Goal: Task Accomplishment & Management: Manage account settings

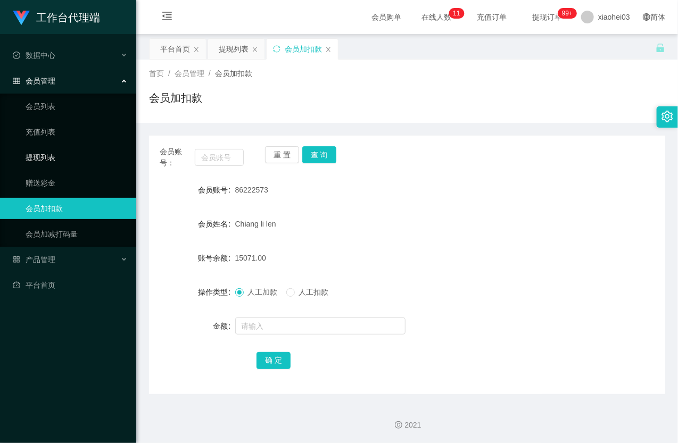
click at [45, 157] on link "提现列表" at bounding box center [77, 157] width 102 height 21
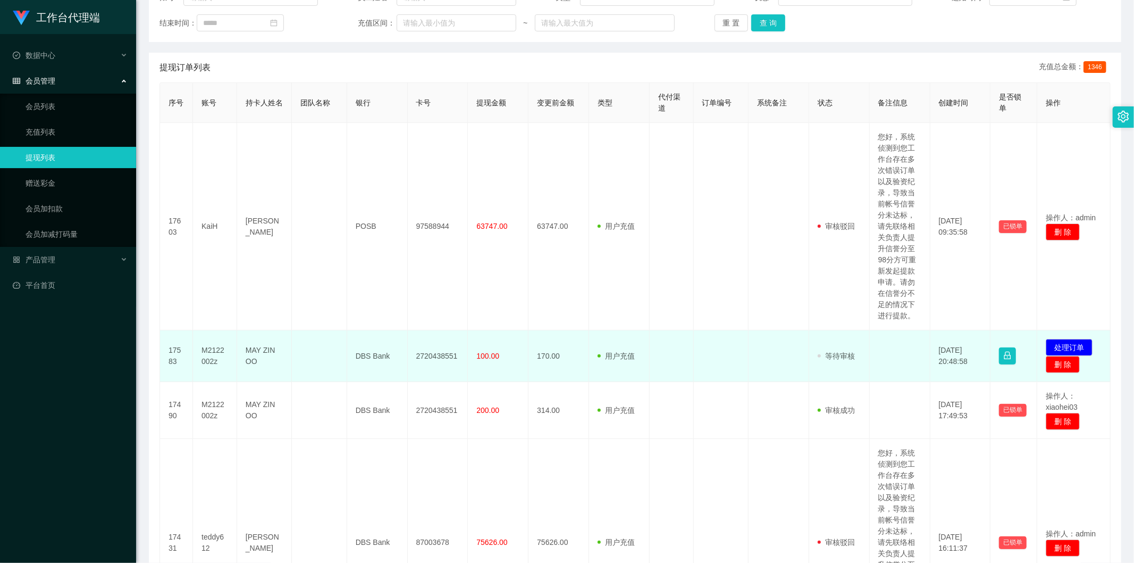
scroll to position [177, 0]
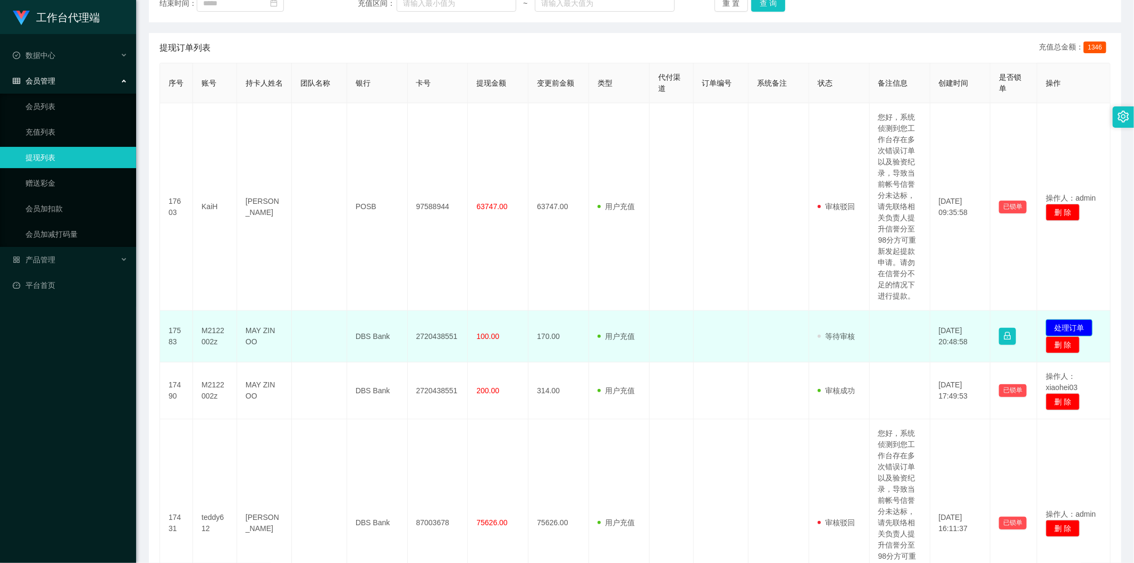
click at [1059, 322] on button "处理订单" at bounding box center [1069, 327] width 47 height 17
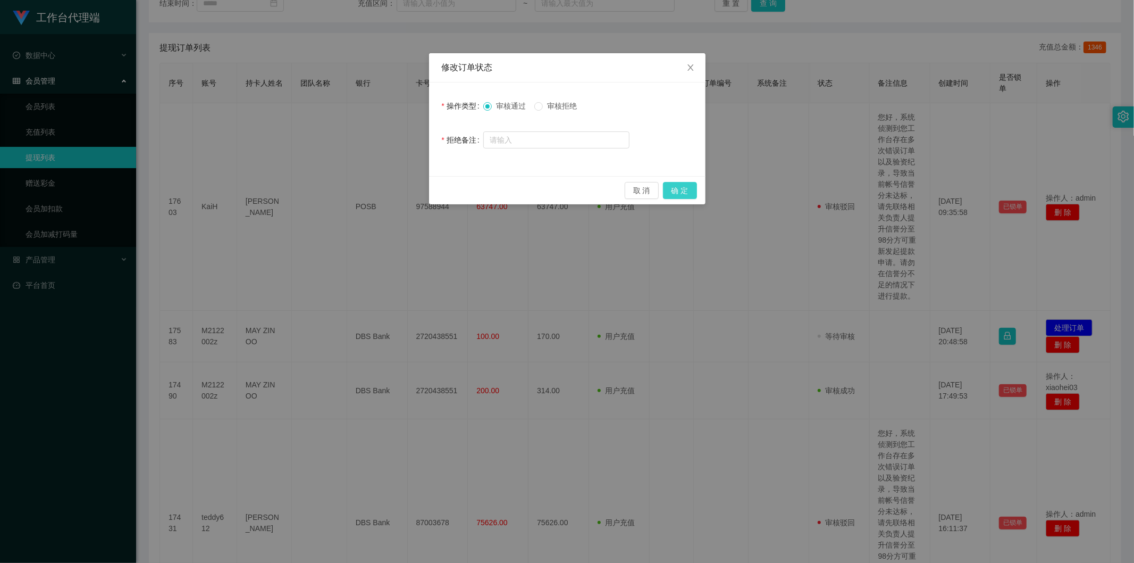
click at [690, 188] on button "确 定" at bounding box center [680, 190] width 34 height 17
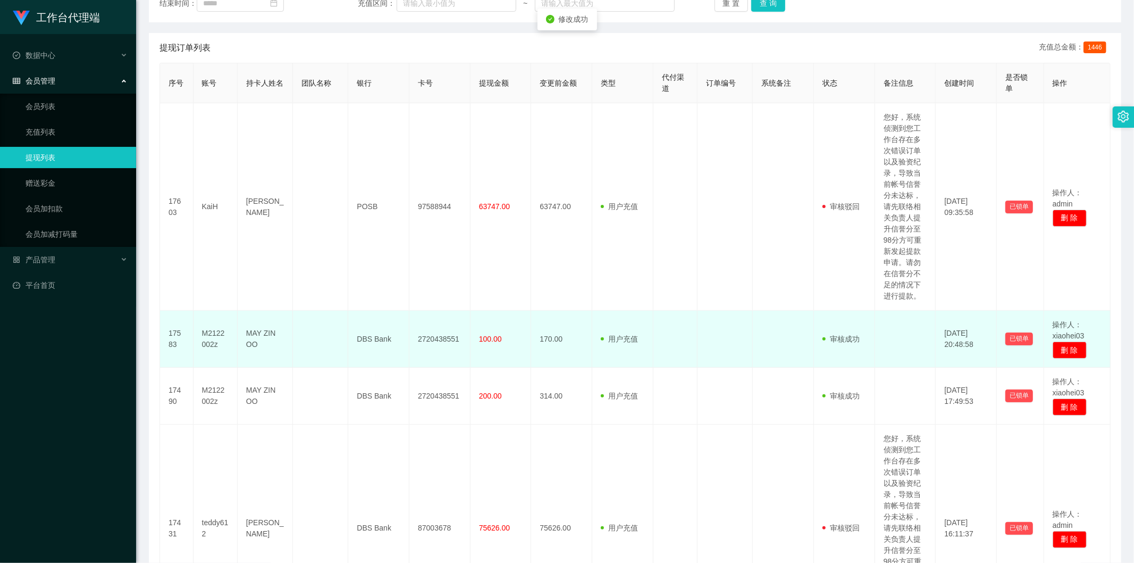
click at [689, 337] on td at bounding box center [676, 339] width 44 height 57
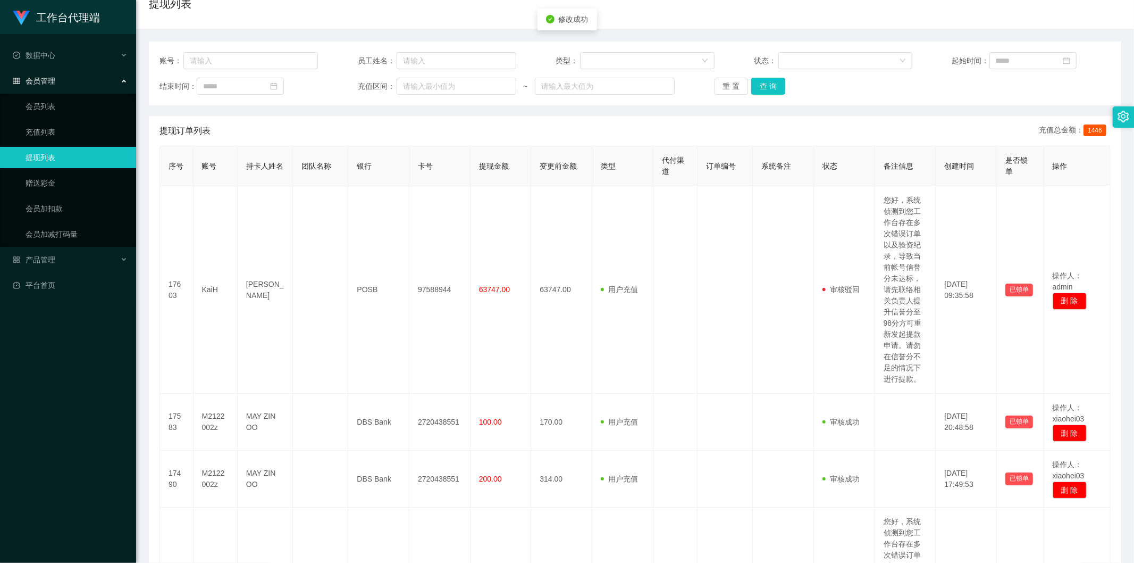
scroll to position [0, 0]
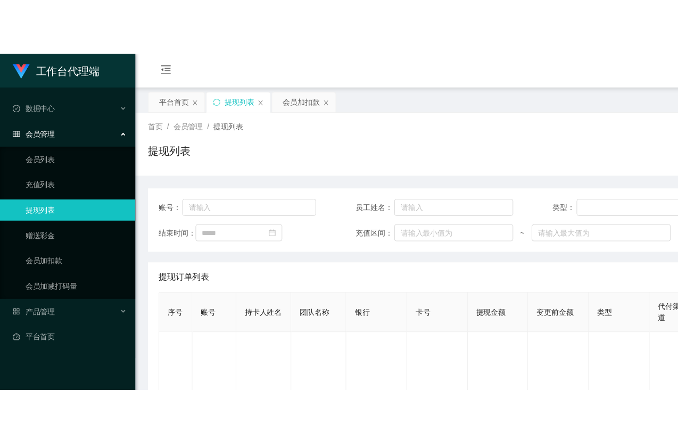
scroll to position [236, 0]
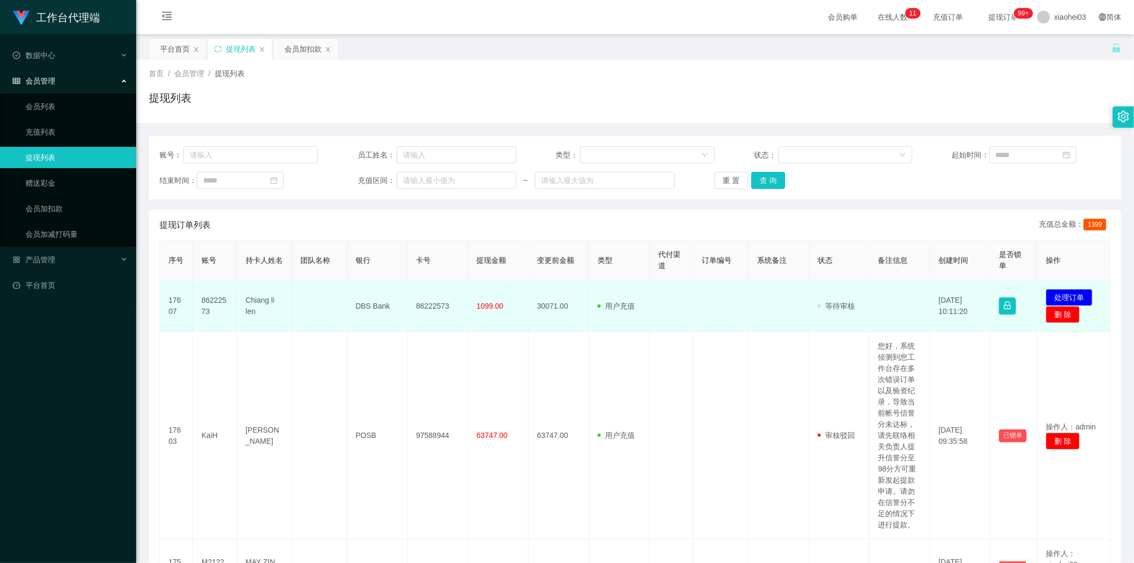
click at [241, 295] on td "Chiang li len" at bounding box center [264, 306] width 55 height 52
drag, startPoint x: 241, startPoint y: 295, endPoint x: 250, endPoint y: 295, distance: 9.6
click at [241, 295] on td "Chiang li len" at bounding box center [264, 306] width 55 height 52
click at [255, 296] on td "Chiang li len" at bounding box center [264, 306] width 55 height 52
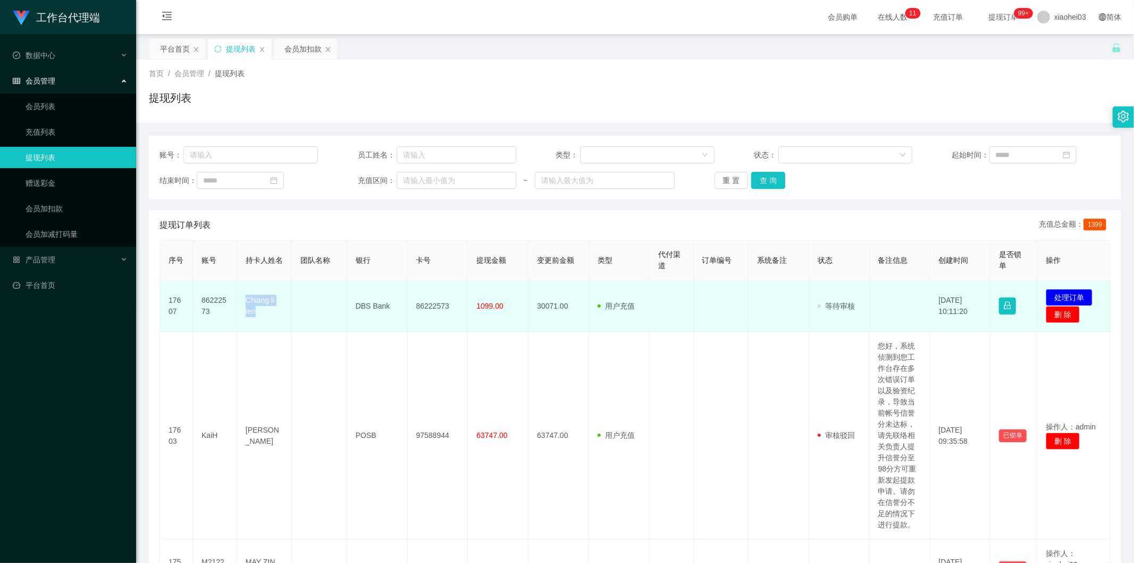
click at [255, 296] on td "Chiang li len" at bounding box center [264, 306] width 55 height 52
click at [1059, 295] on button "处理订单" at bounding box center [1069, 297] width 47 height 17
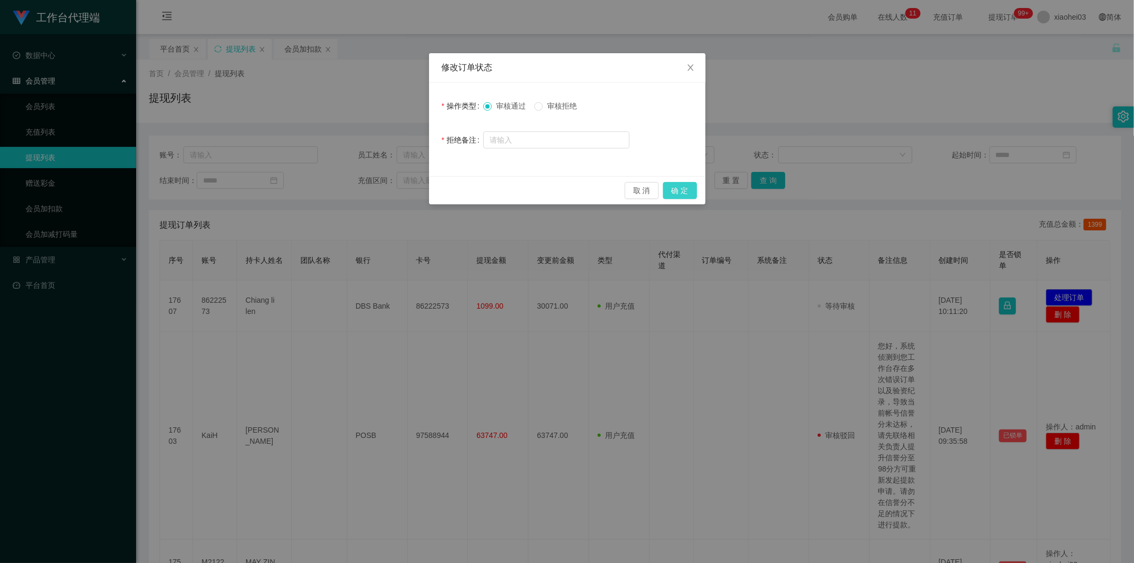
click at [683, 187] on button "确 定" at bounding box center [680, 190] width 34 height 17
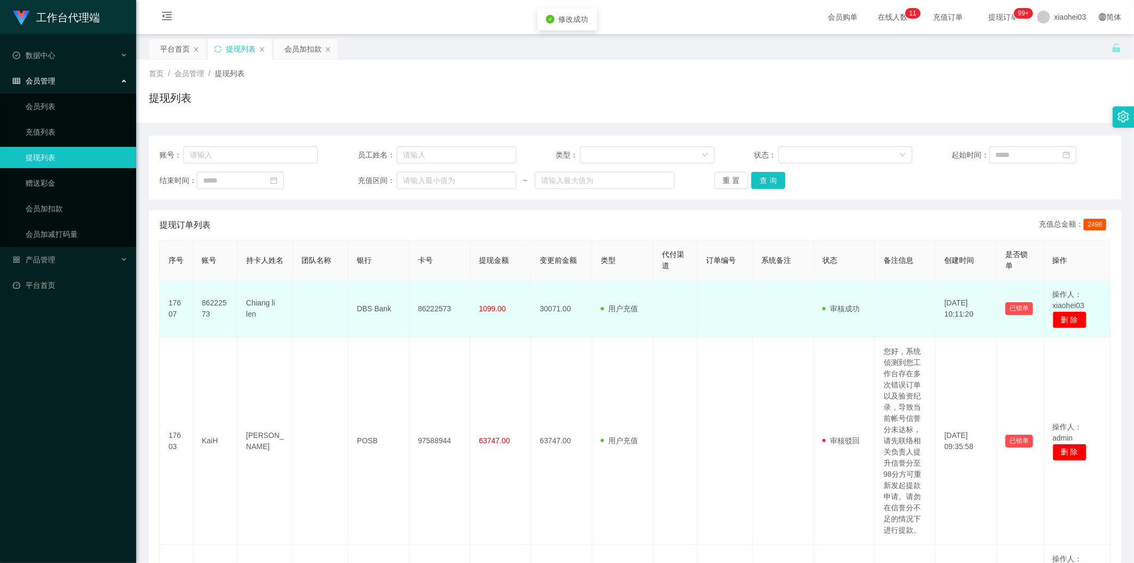
click at [575, 295] on td "30071.00" at bounding box center [561, 308] width 61 height 57
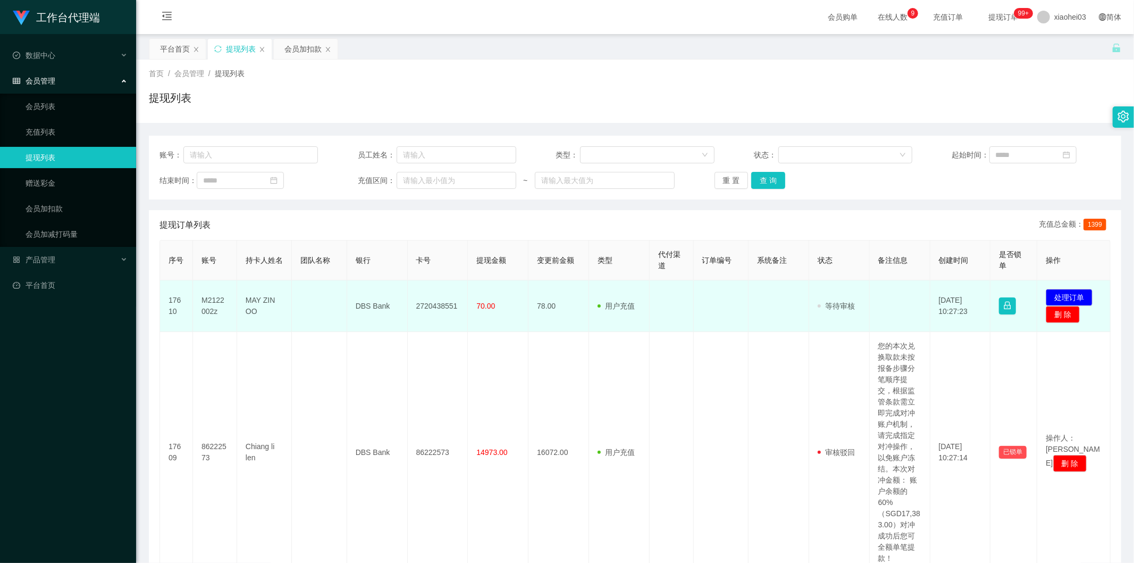
click at [208, 298] on td "M2122002z" at bounding box center [215, 306] width 44 height 52
copy td "M2122002z"
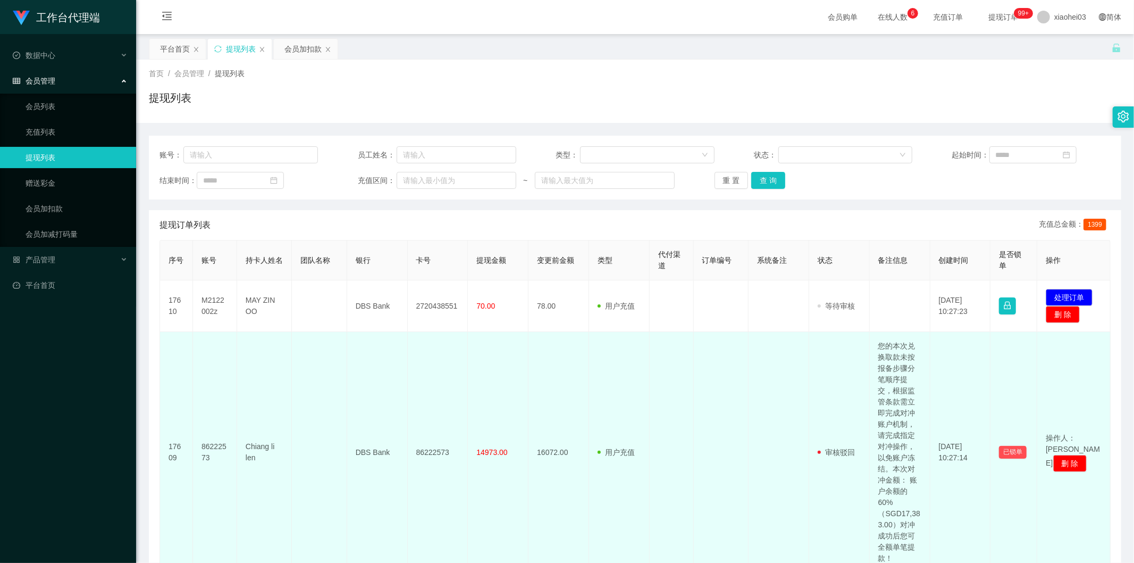
click at [570, 336] on td "16072.00" at bounding box center [559, 452] width 61 height 241
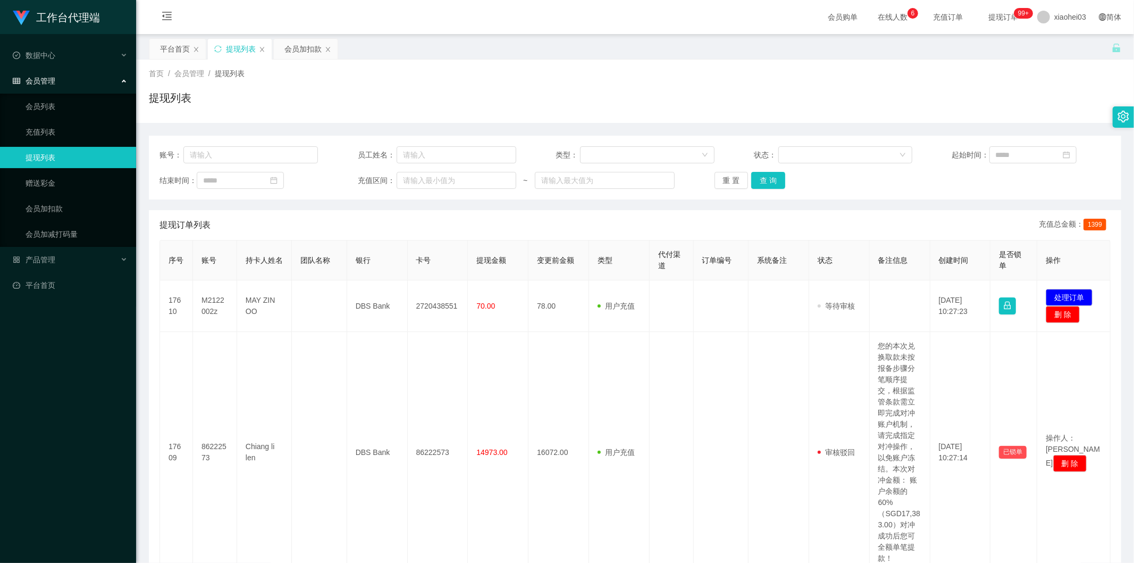
drag, startPoint x: 572, startPoint y: 298, endPoint x: 737, endPoint y: 78, distance: 275.8
click at [573, 297] on td "78.00" at bounding box center [559, 306] width 61 height 52
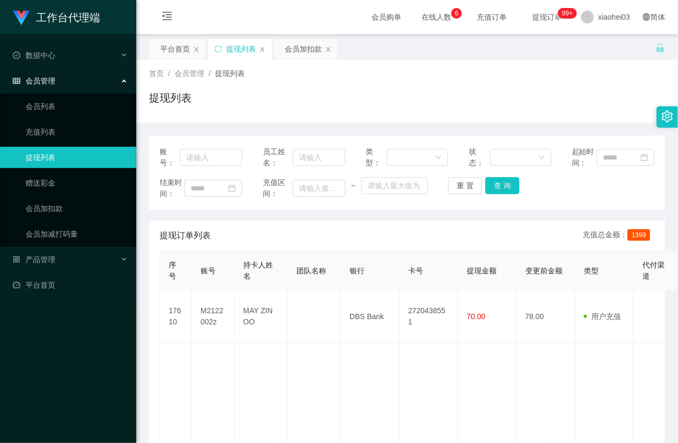
drag, startPoint x: 525, startPoint y: 103, endPoint x: 597, endPoint y: 56, distance: 85.7
click at [529, 102] on div "提现列表" at bounding box center [407, 102] width 516 height 24
click at [548, 66] on div "首页 / 会员管理 / 提现列表 / 提现列表" at bounding box center [406, 91] width 541 height 63
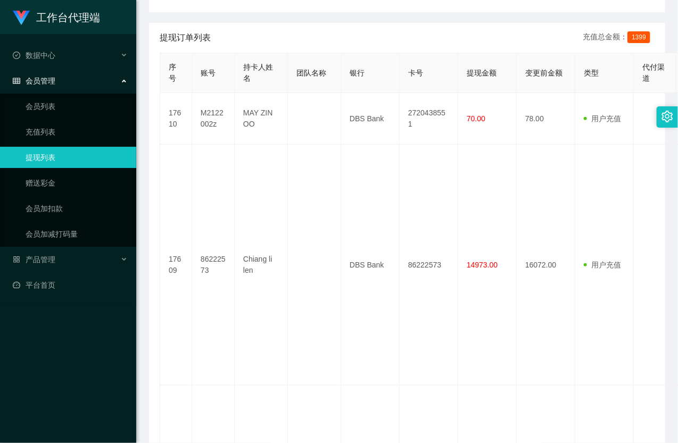
scroll to position [177, 0]
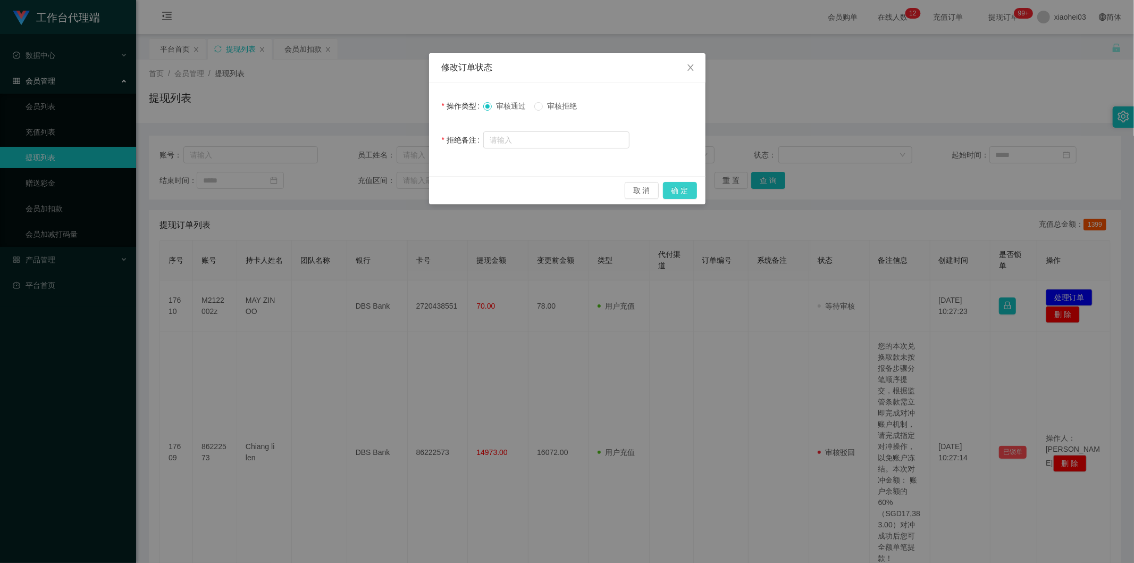
drag, startPoint x: 675, startPoint y: 188, endPoint x: 682, endPoint y: 193, distance: 8.1
click at [676, 188] on button "确 定" at bounding box center [680, 190] width 34 height 17
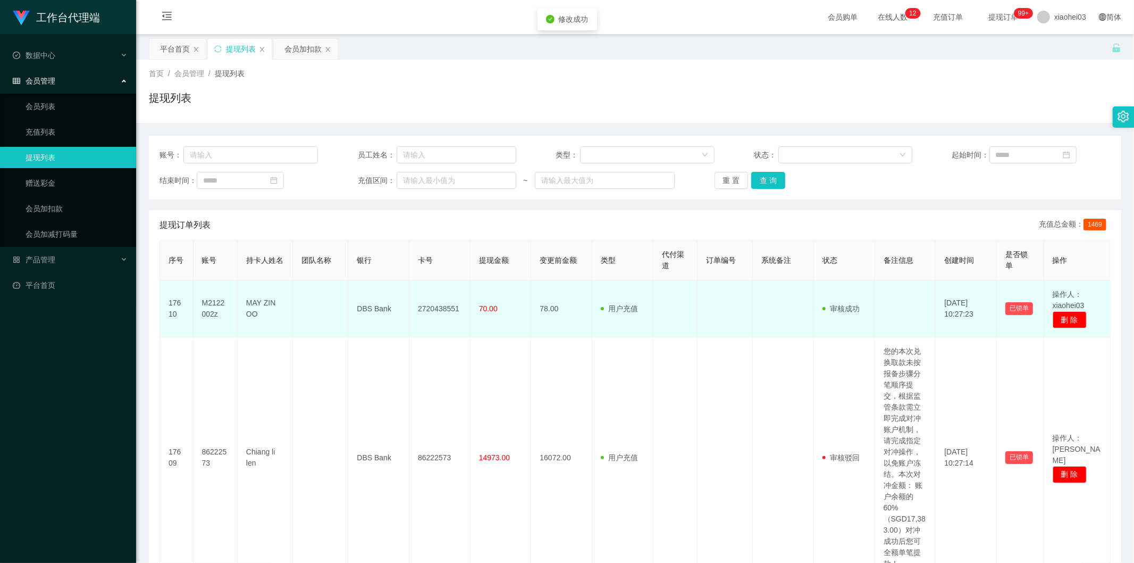
click at [639, 304] on td "用户充值 人工扣款" at bounding box center [622, 308] width 61 height 57
click at [608, 320] on td "用户充值 人工扣款" at bounding box center [622, 308] width 61 height 57
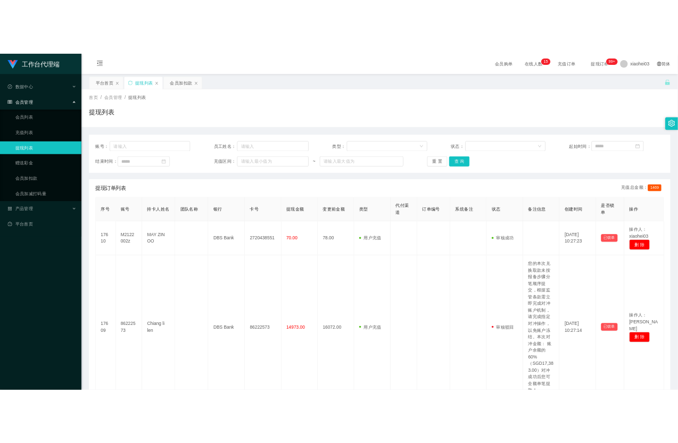
scroll to position [354, 0]
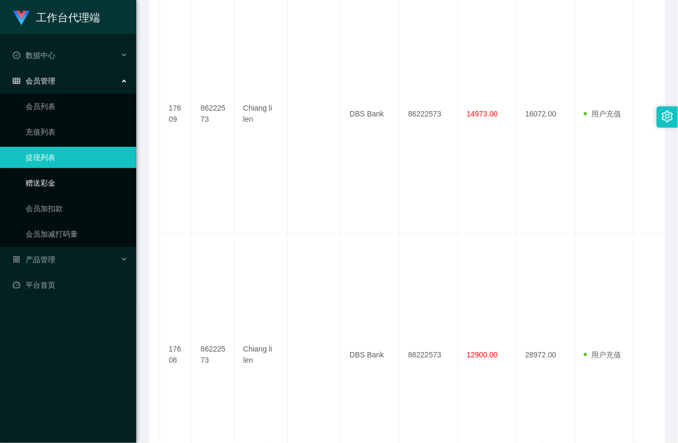
click at [51, 185] on link "赠送彩金" at bounding box center [77, 182] width 102 height 21
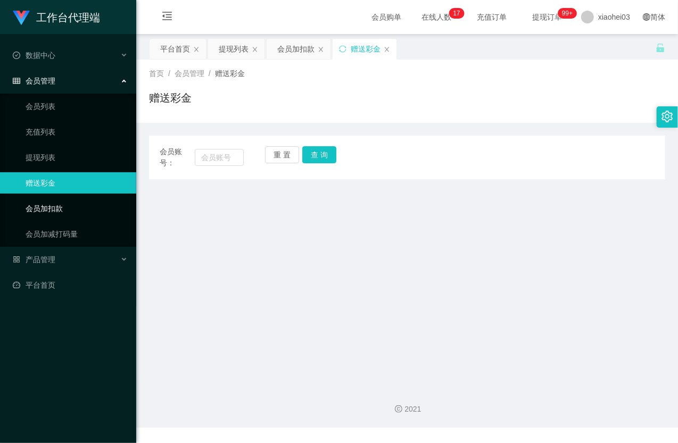
click at [55, 200] on link "会员加扣款" at bounding box center [77, 208] width 102 height 21
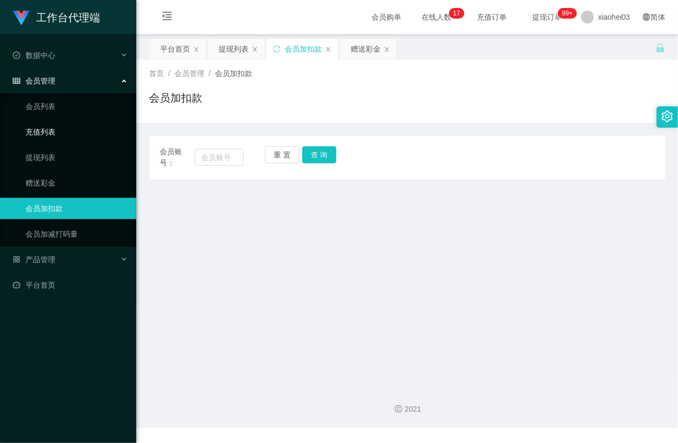
click at [41, 142] on link "充值列表" at bounding box center [77, 131] width 102 height 21
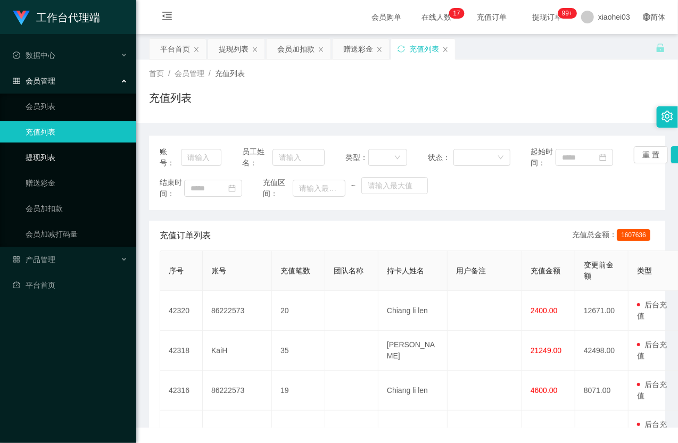
click at [46, 150] on link "提现列表" at bounding box center [77, 157] width 102 height 21
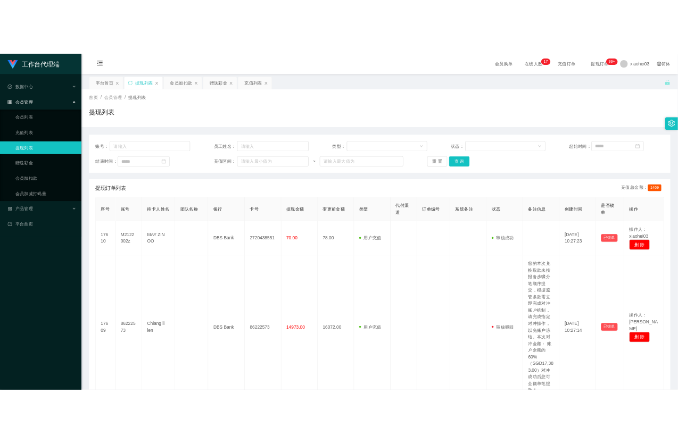
scroll to position [945, 0]
